Goal: Check status: Check status

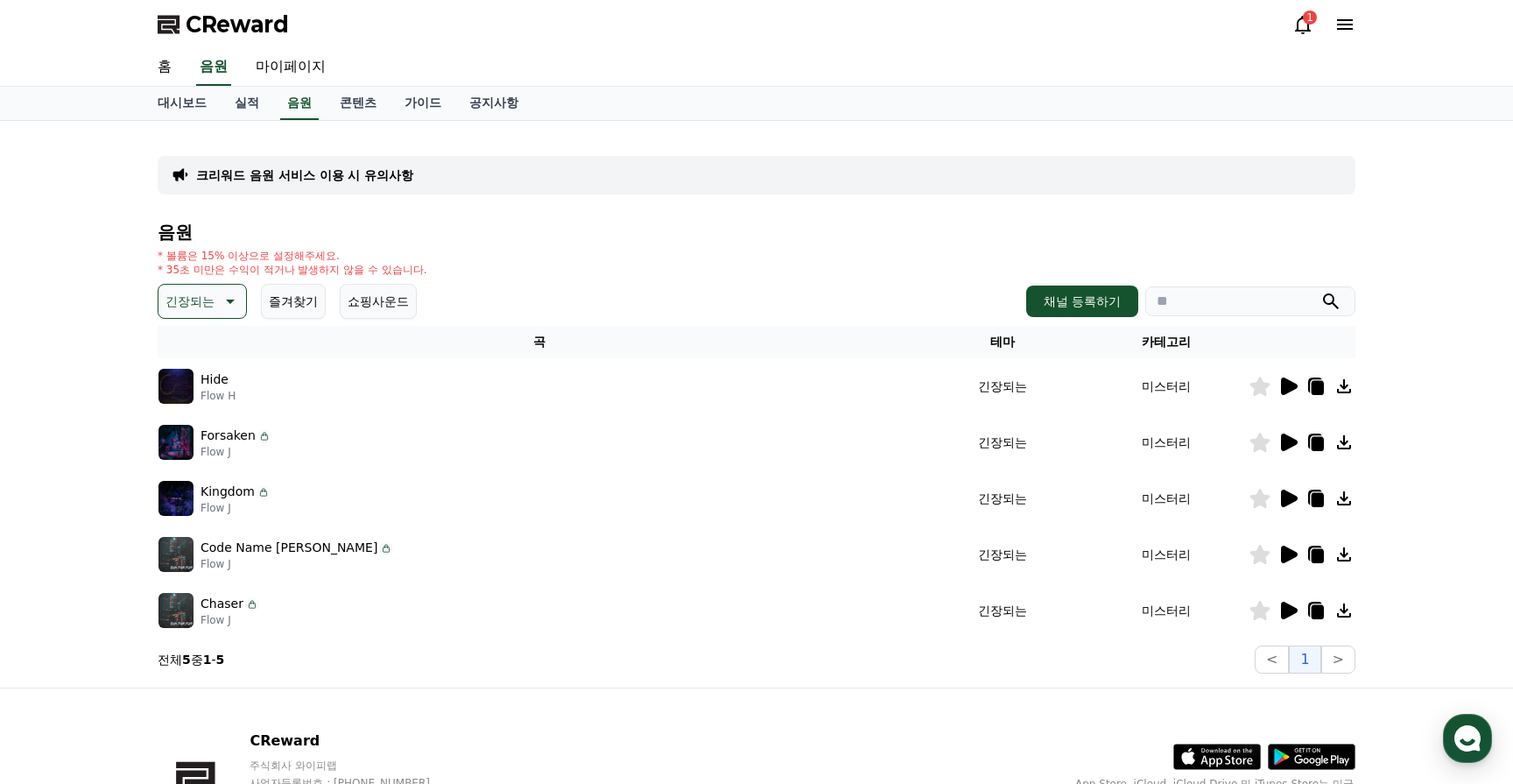
click at [1290, 379] on icon at bounding box center [1287, 385] width 21 height 21
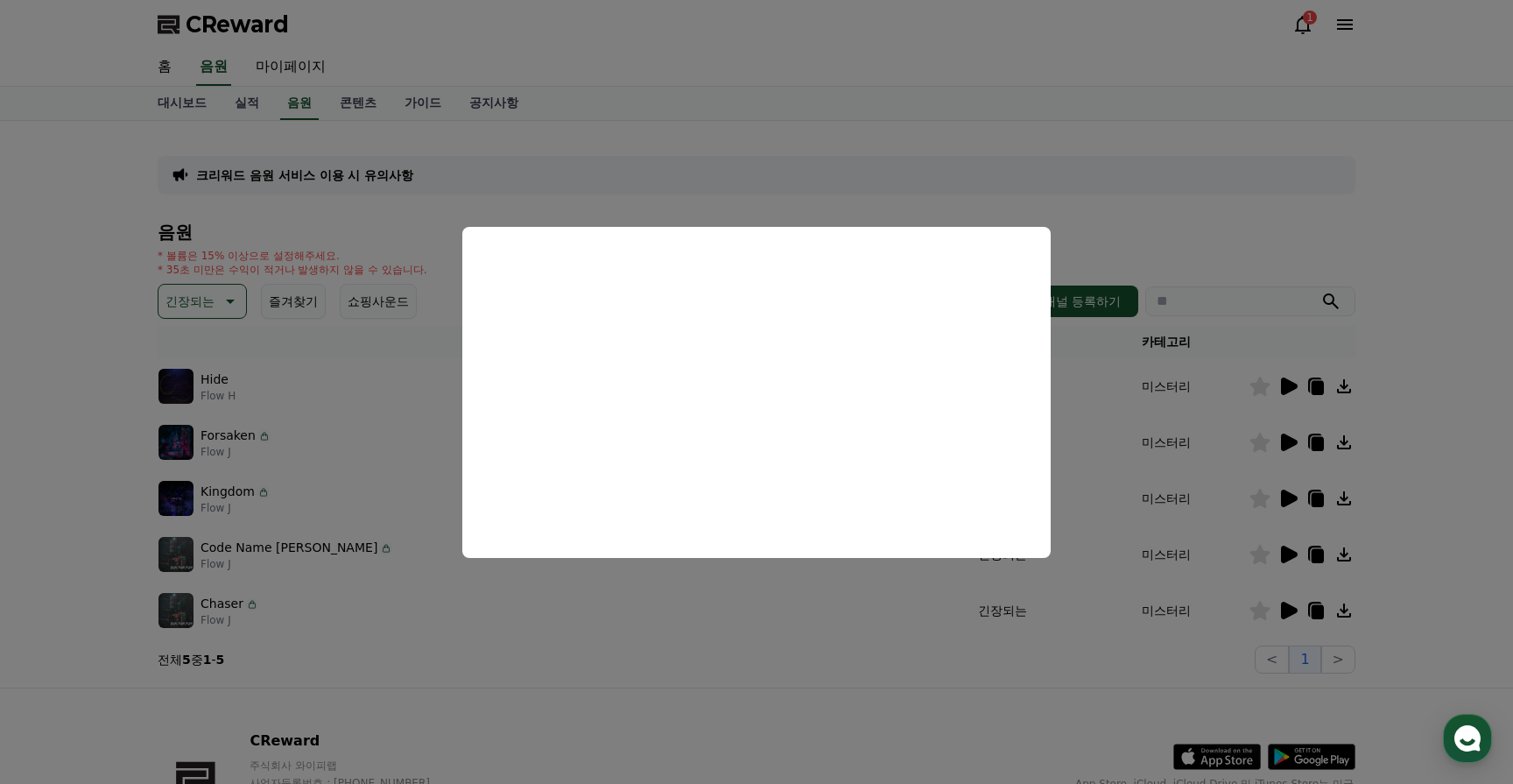
click at [1288, 457] on button "close modal" at bounding box center [756, 392] width 1513 height 784
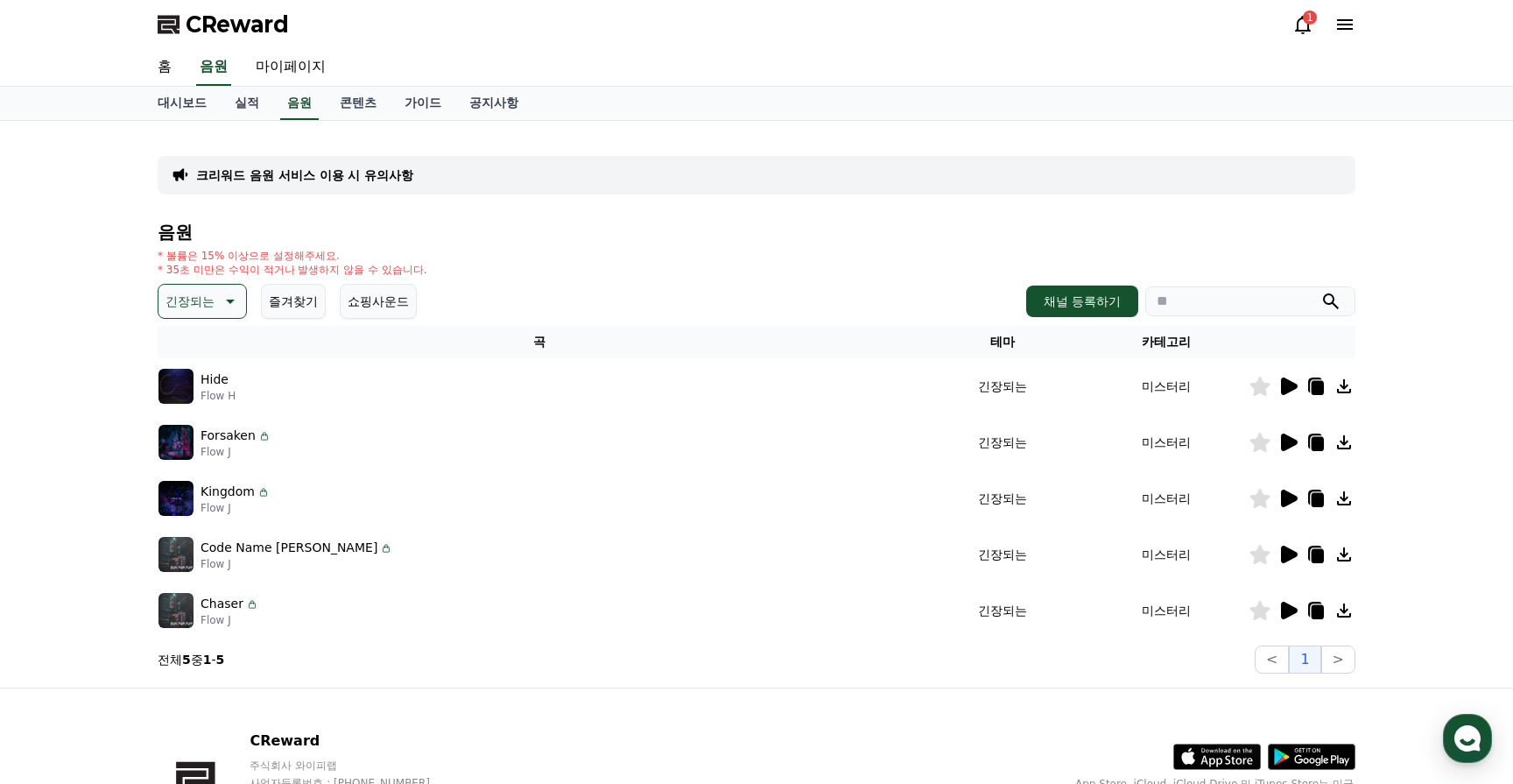
click at [1294, 433] on icon at bounding box center [1287, 442] width 21 height 21
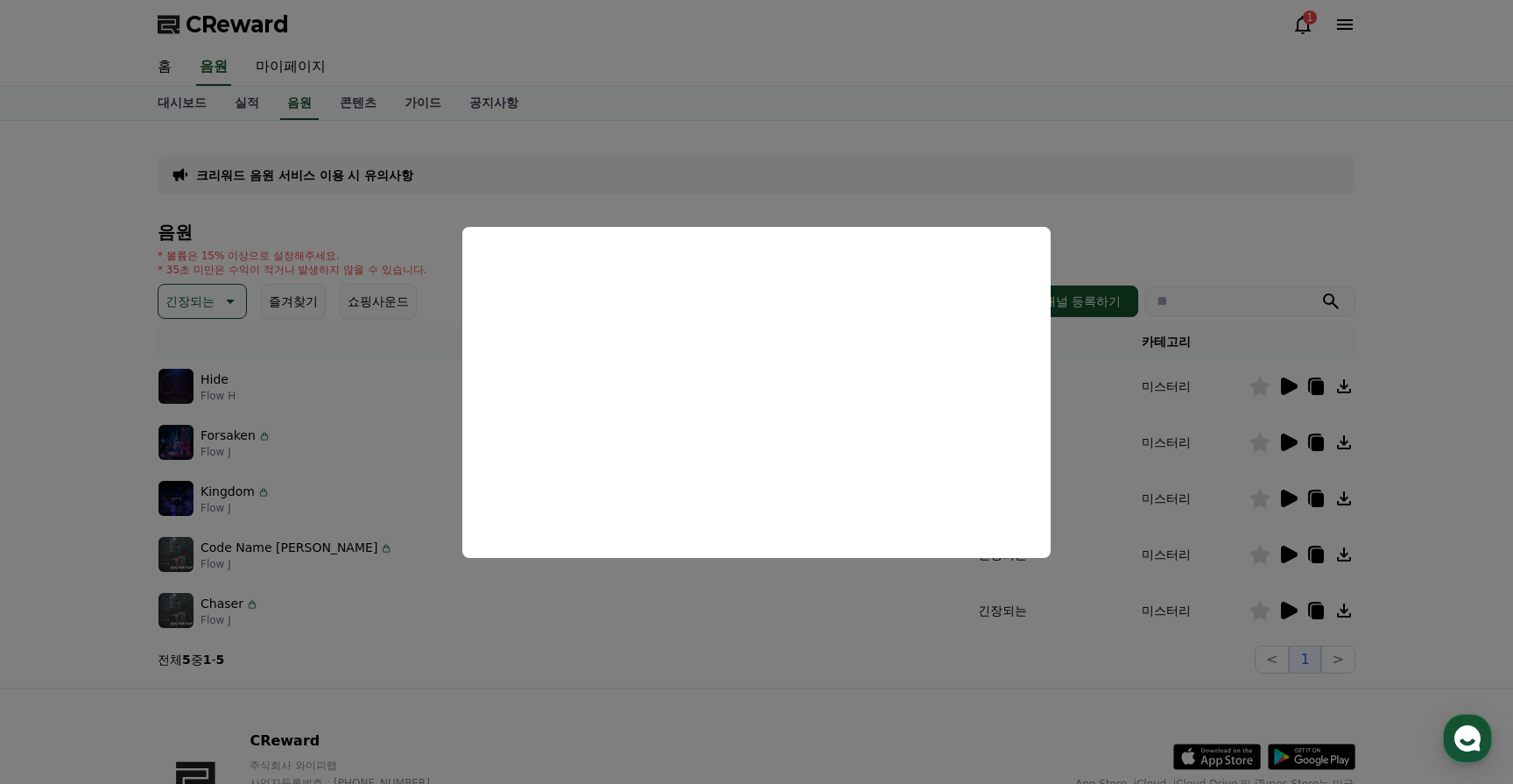
click at [824, 727] on button "close modal" at bounding box center [756, 392] width 1513 height 784
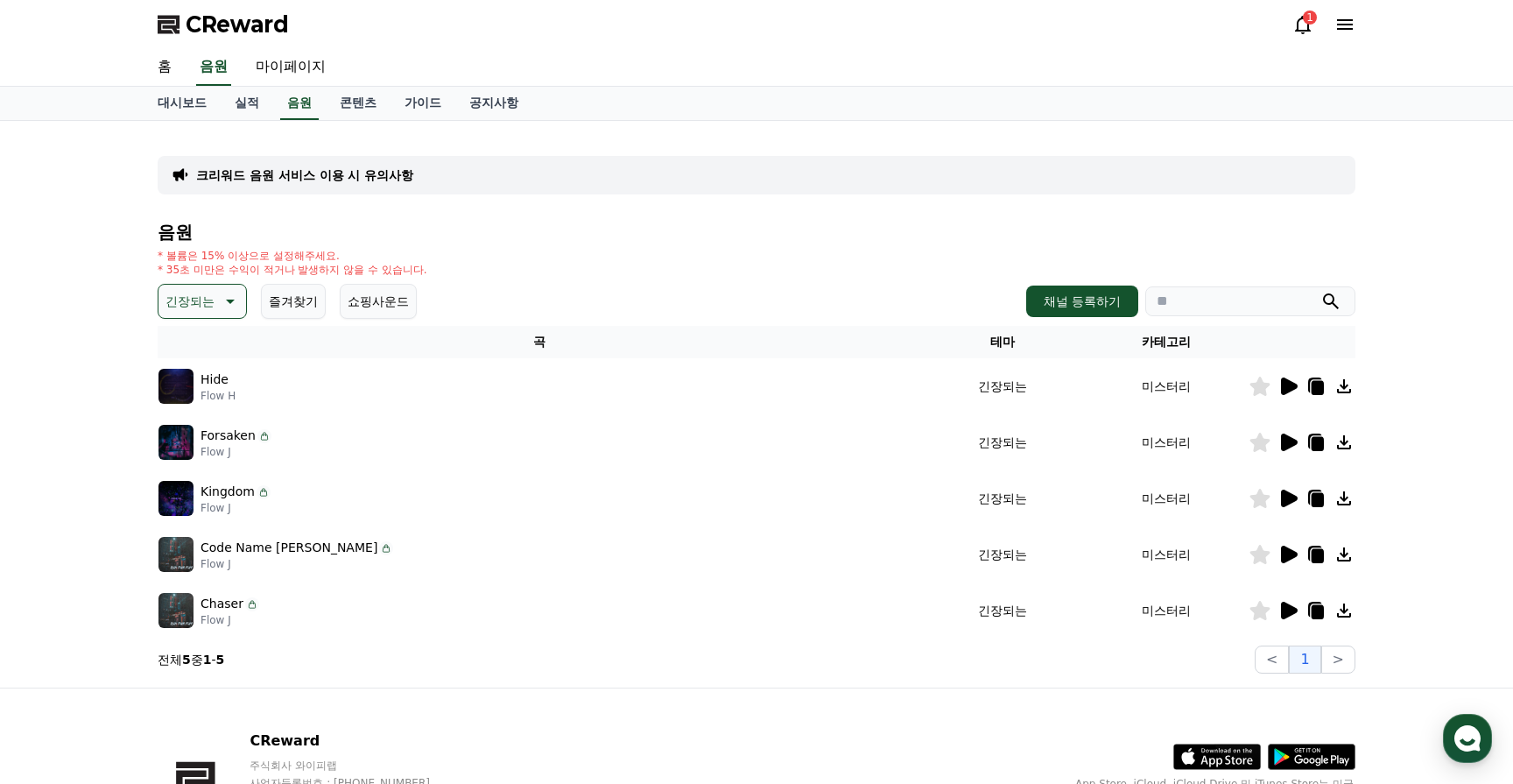
click at [1338, 437] on icon at bounding box center [1343, 442] width 21 height 21
click at [1303, 15] on div "1" at bounding box center [1310, 18] width 14 height 14
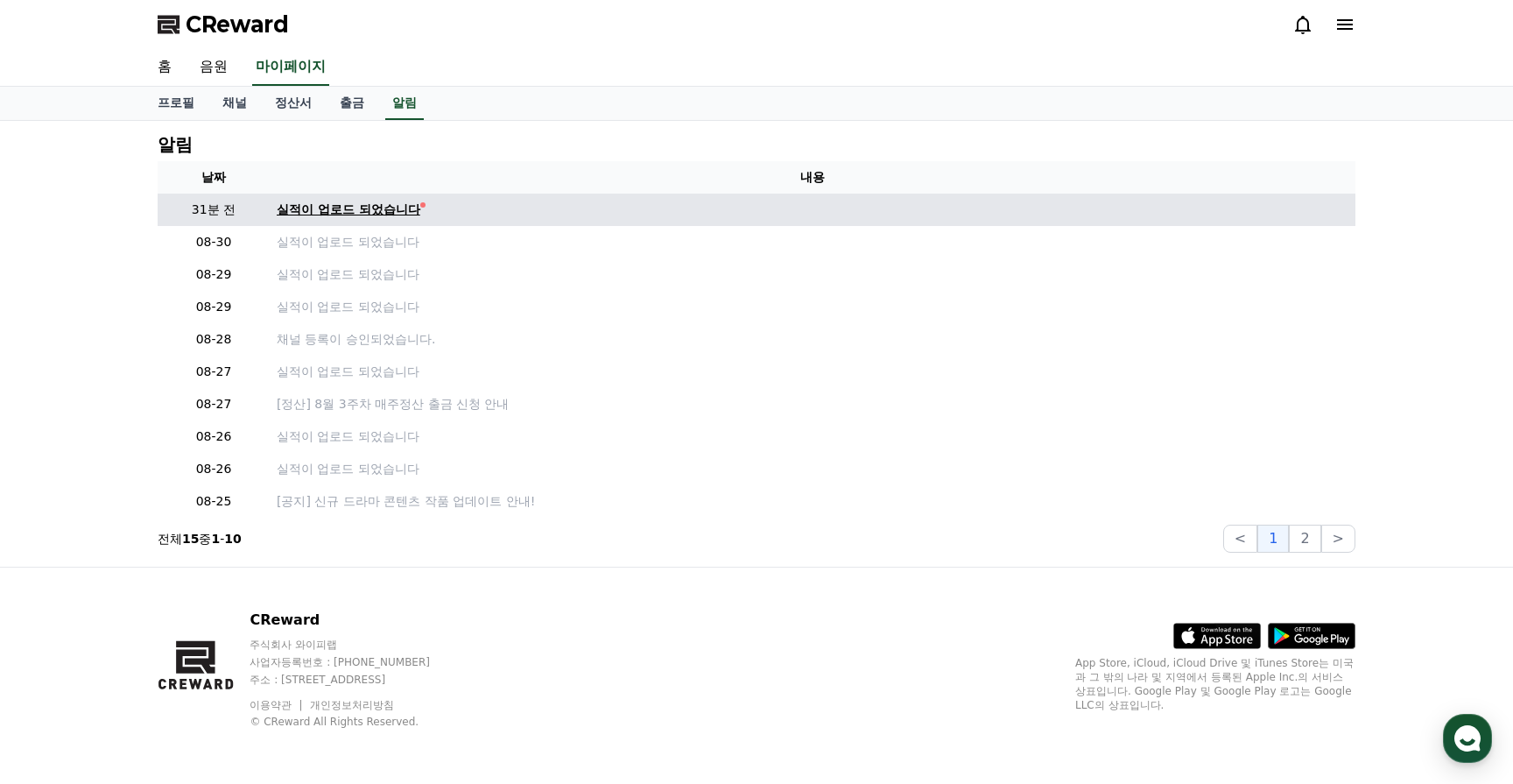
click at [378, 208] on div "실적이 업로드 되었습니다" at bounding box center [348, 209] width 143 height 18
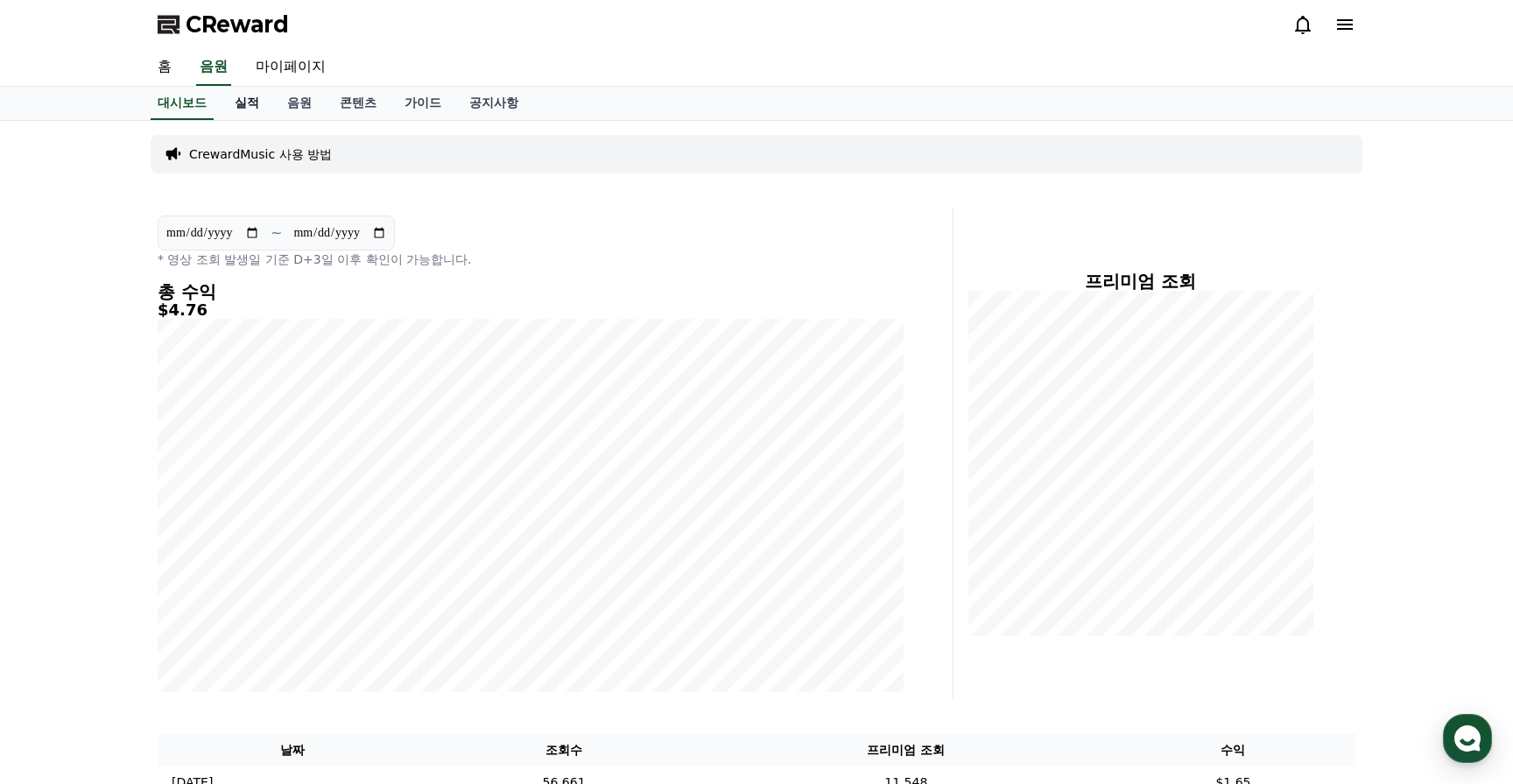
click at [235, 99] on link "실적" at bounding box center [247, 103] width 52 height 33
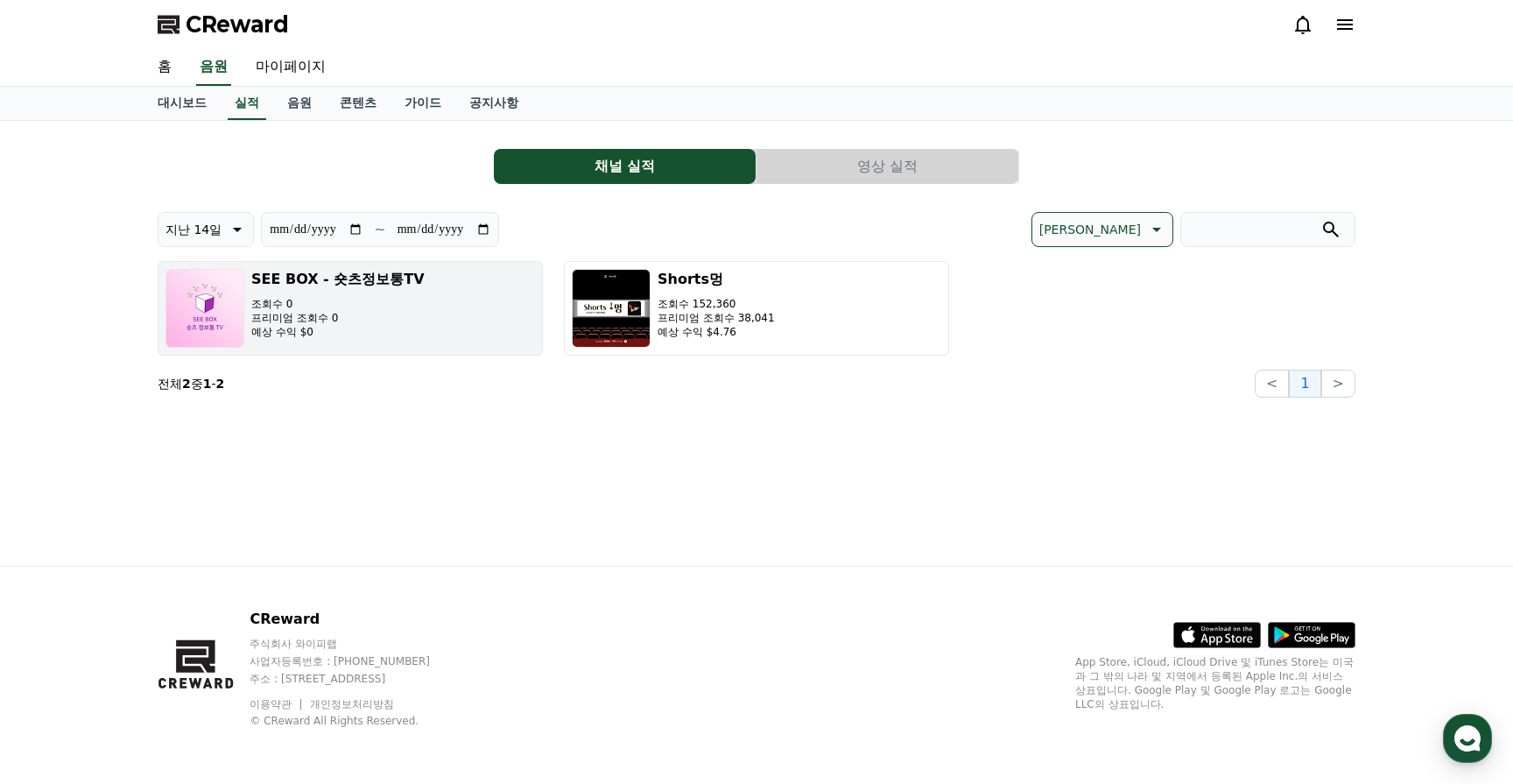
click at [392, 297] on p "조회수 0" at bounding box center [338, 304] width 173 height 14
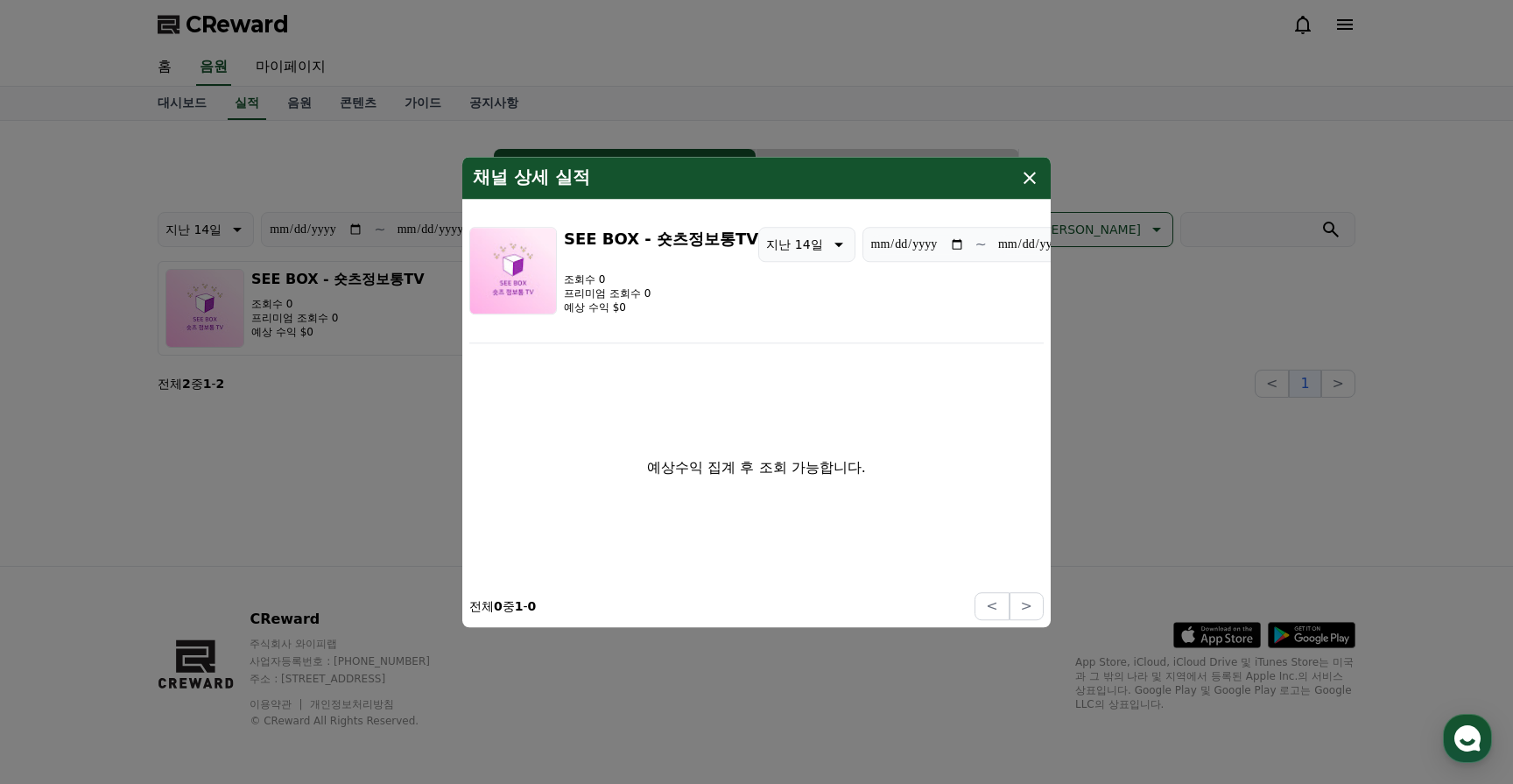
click at [1036, 169] on icon "modal" at bounding box center [1029, 177] width 21 height 21
